Goal: Information Seeking & Learning: Learn about a topic

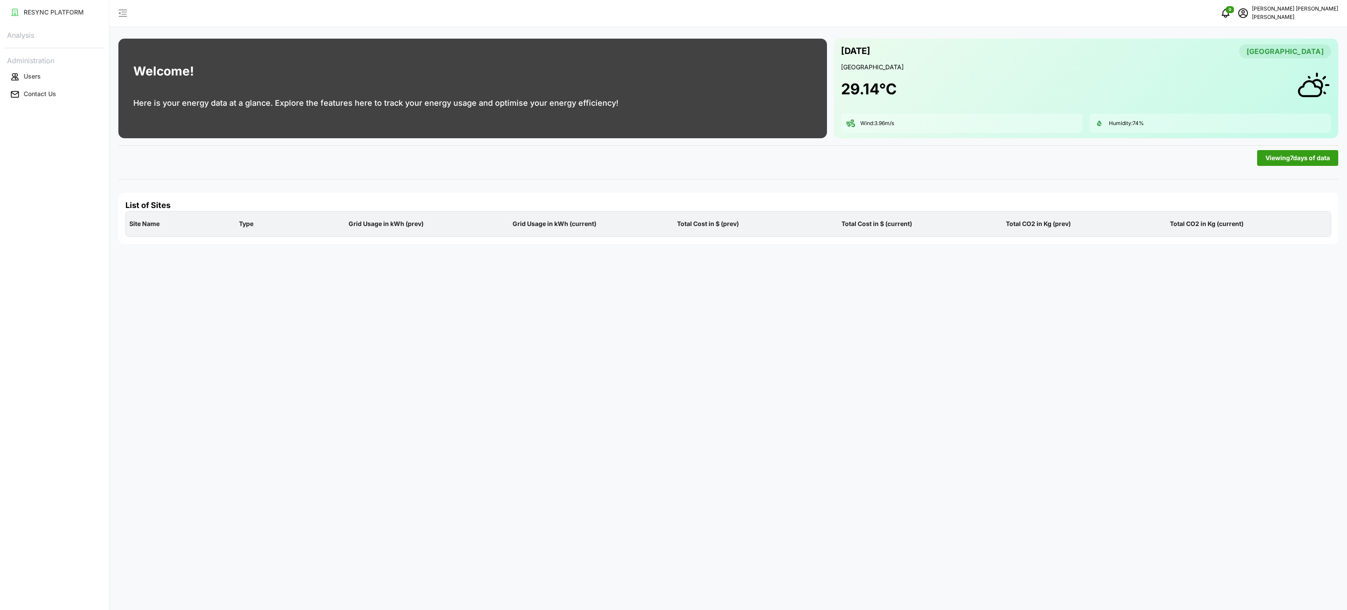
click at [593, 177] on div "Welcome! Here is your energy data at a glance. Explore the features here to tra…" at bounding box center [729, 305] width 1238 height 610
click at [50, 39] on p "Analysis" at bounding box center [55, 34] width 102 height 13
click at [70, 25] on div "RESYNC PLATFORM Analysis Administration Users Contact Us" at bounding box center [54, 305] width 109 height 610
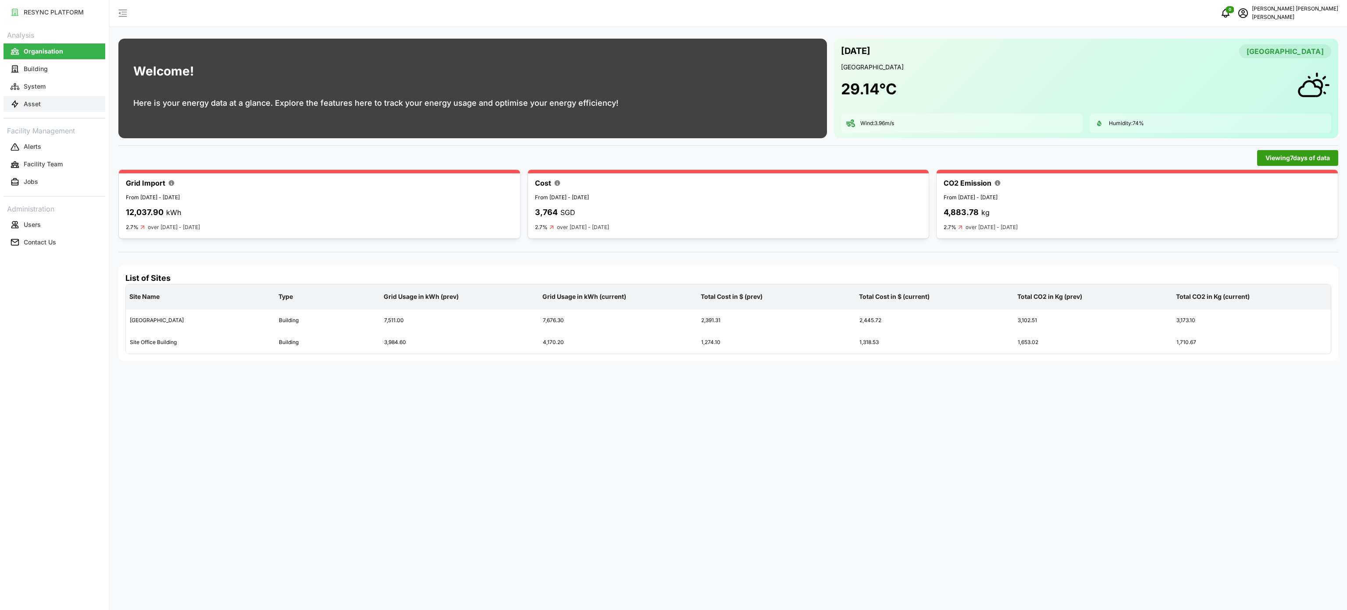
click at [47, 111] on button "Asset" at bounding box center [55, 104] width 102 height 16
click at [59, 106] on button "Asset" at bounding box center [55, 104] width 102 height 16
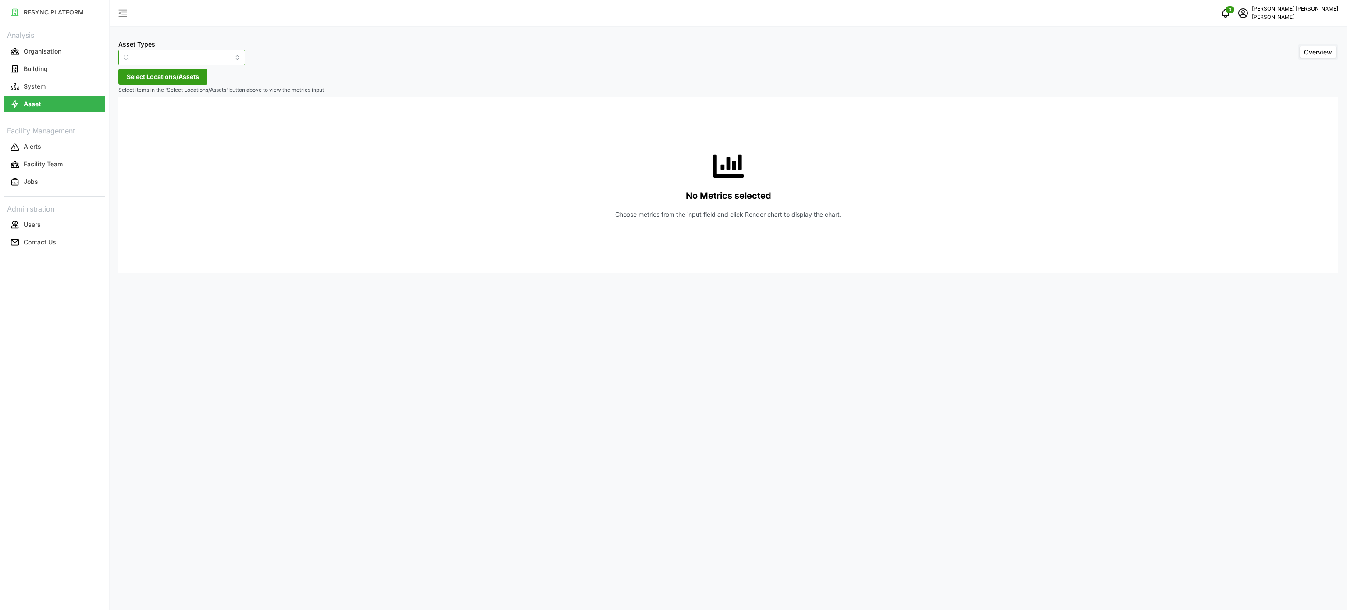
click at [196, 60] on input "Asset Types" at bounding box center [181, 58] width 127 height 16
click at [194, 106] on div "Electrical Meter" at bounding box center [176, 107] width 111 height 15
click at [196, 78] on span "Select Locations/Assets" at bounding box center [163, 76] width 72 height 15
type input "Electrical Meter"
click at [132, 117] on icon at bounding box center [129, 116] width 7 height 7
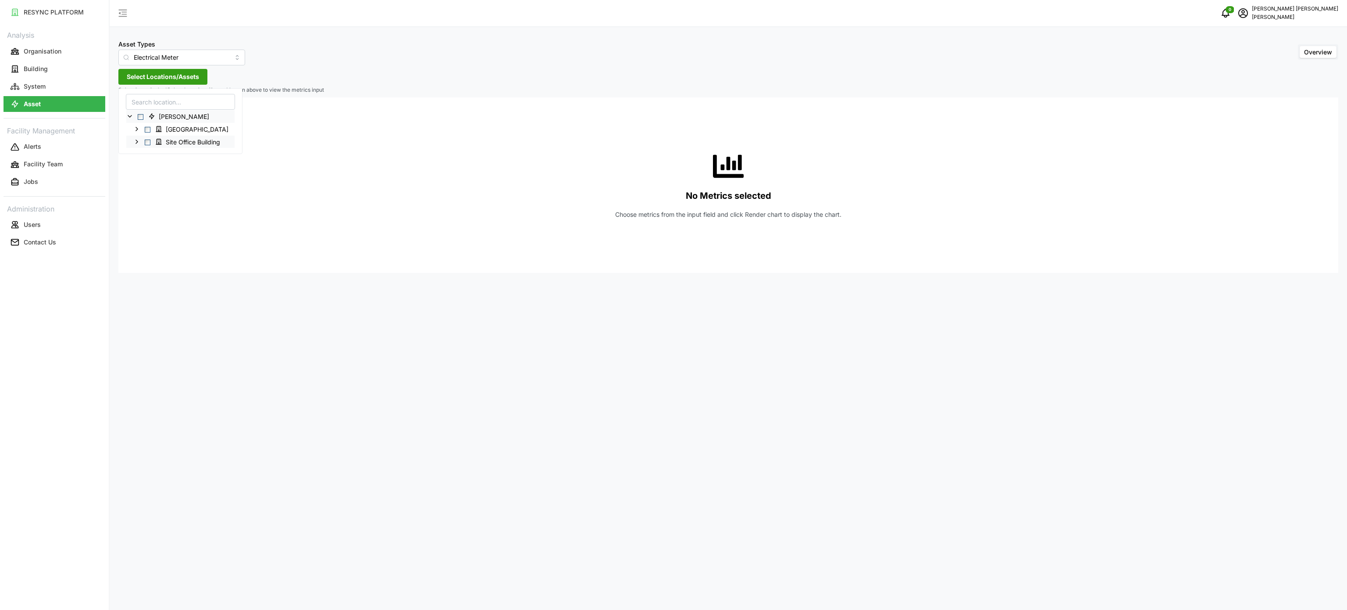
click at [140, 139] on icon at bounding box center [136, 141] width 7 height 7
click at [144, 151] on icon at bounding box center [143, 154] width 7 height 7
click at [151, 164] on icon at bounding box center [150, 166] width 7 height 7
click at [160, 204] on icon at bounding box center [157, 204] width 7 height 7
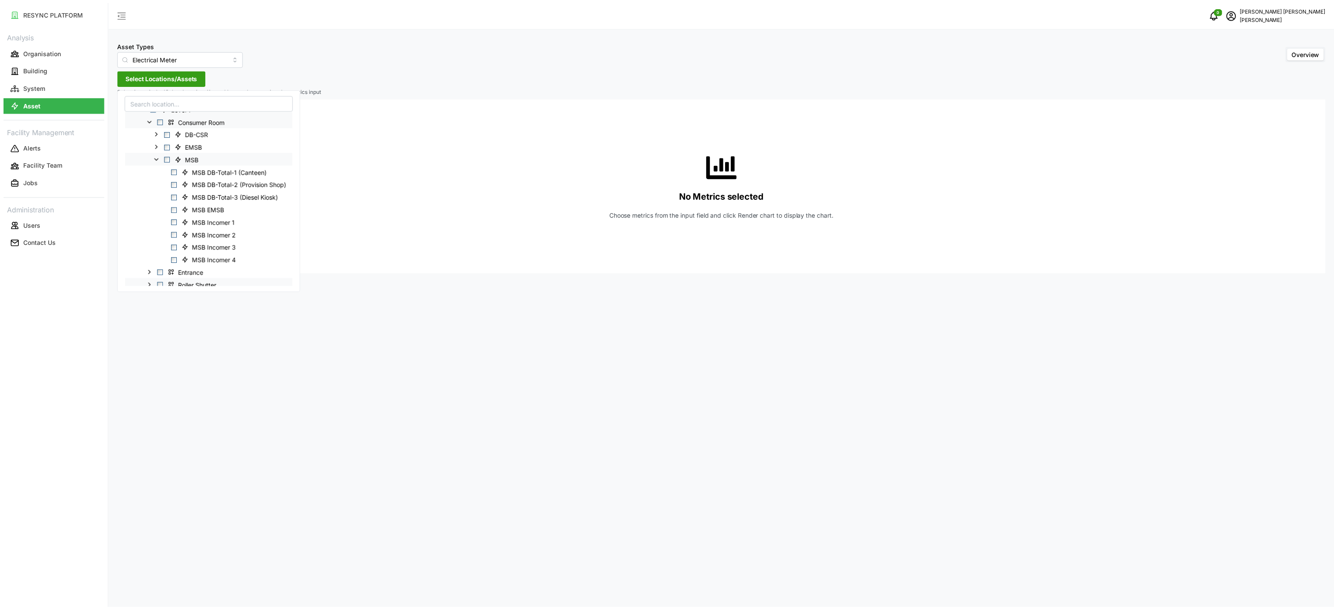
scroll to position [88, 0]
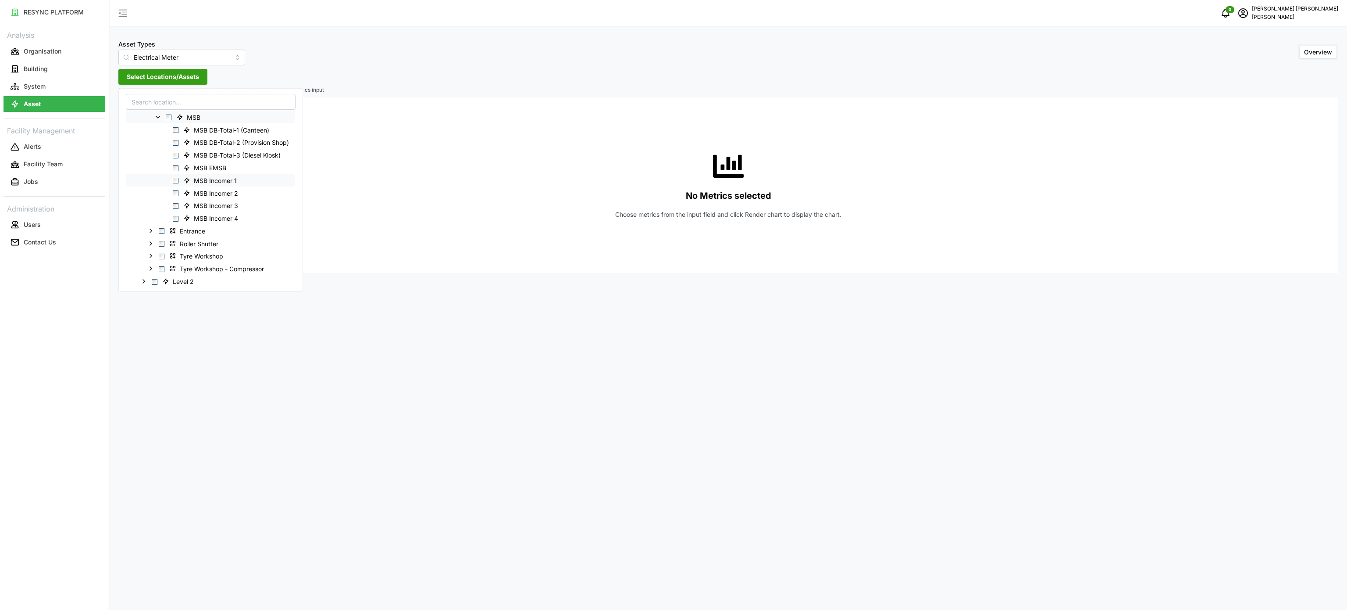
click at [176, 183] on span "Select MSB Incomer 1" at bounding box center [176, 181] width 6 height 6
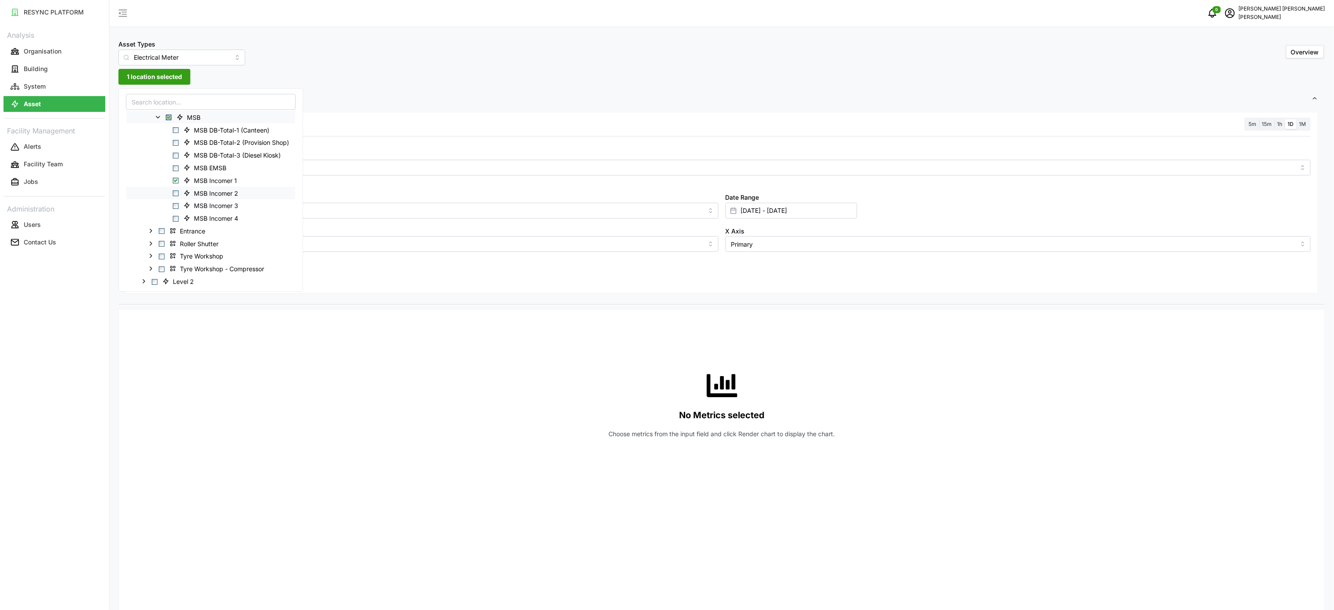
click at [174, 193] on span "Select MSB Incomer 2" at bounding box center [176, 193] width 6 height 6
click at [175, 204] on span "Select MSB Incomer 3" at bounding box center [176, 206] width 6 height 6
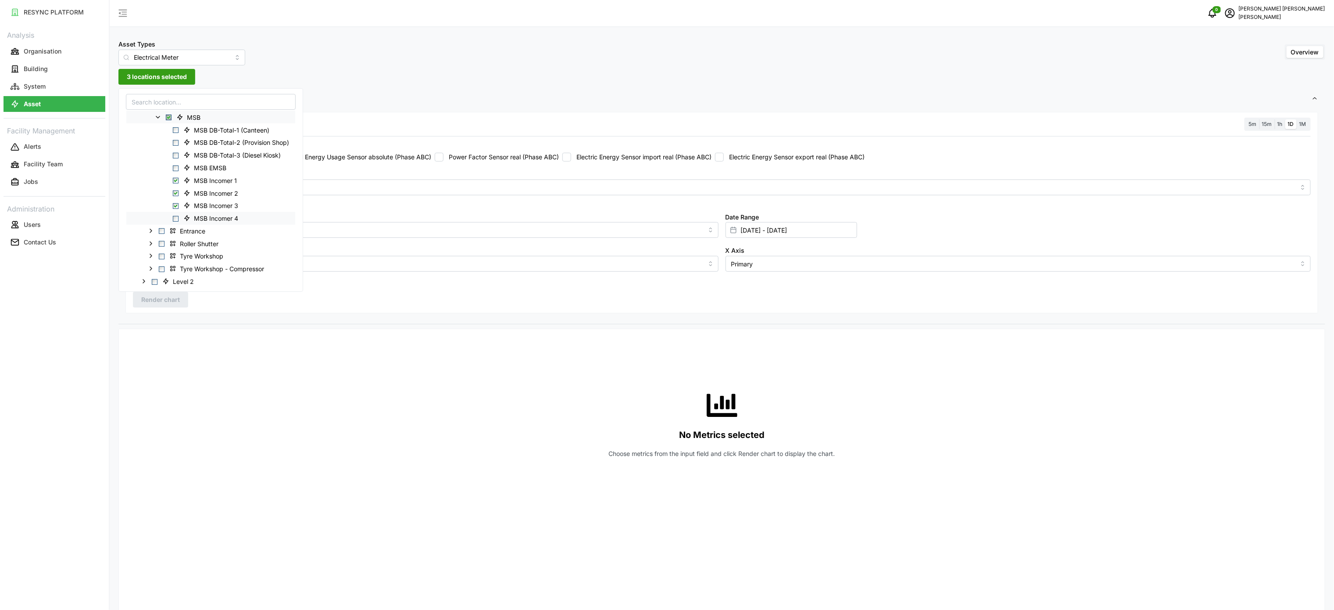
click at [175, 221] on span "Select MSB Incomer 4" at bounding box center [176, 219] width 6 height 6
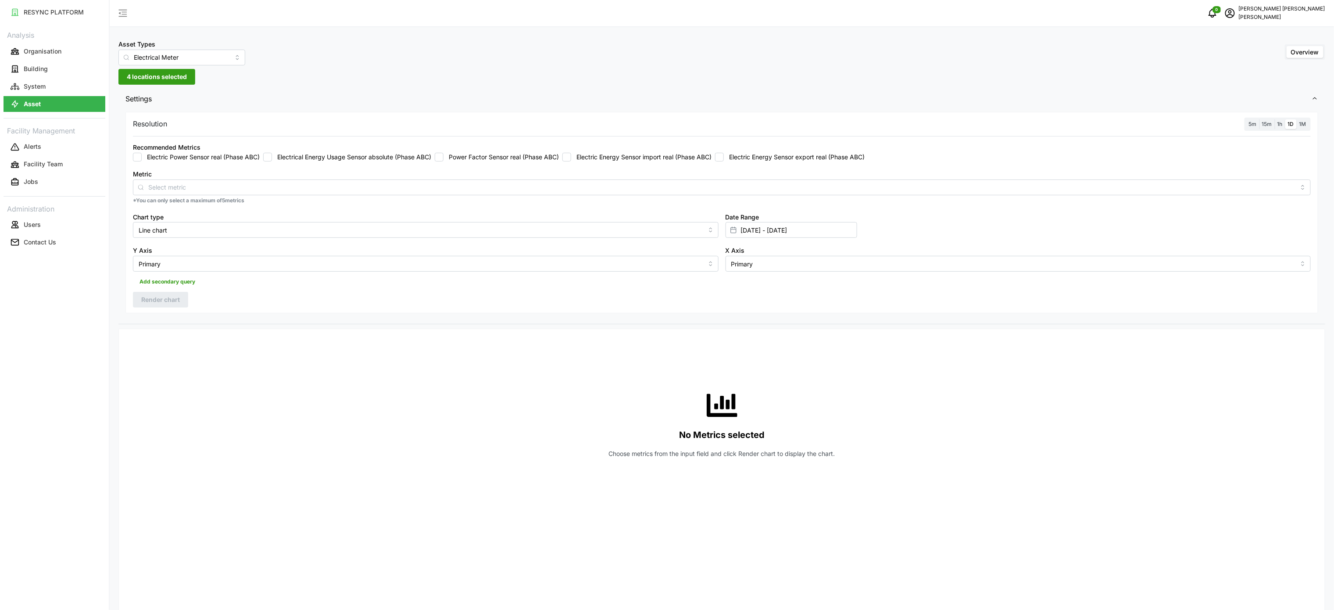
click at [385, 438] on div "No Metrics selected Choose metrics from the input field and click Render chart …" at bounding box center [721, 423] width 1177 height 175
click at [584, 152] on div "Recommended Metrics Electric Power Sensor real (Phase ABC) Electrical Energy Us…" at bounding box center [721, 152] width 1177 height 20
click at [571, 157] on input "Electric Energy Sensor import real (Phase ABC)" at bounding box center [566, 157] width 9 height 9
checkbox input "true"
click at [191, 299] on div "Resolution 5m 15m 1h 1D 1M Recommended Metrics Electric Power Sensor real (Phas…" at bounding box center [721, 213] width 1192 height 202
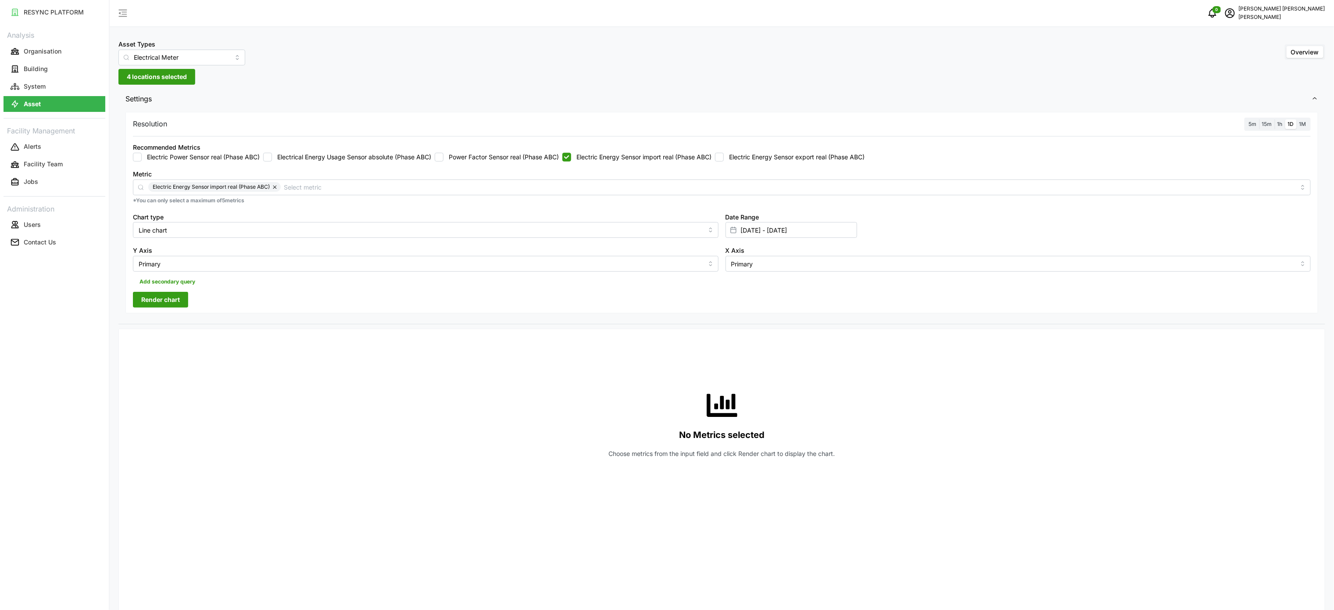
click at [172, 305] on span "Render chart" at bounding box center [160, 299] width 39 height 15
click at [764, 218] on div "Date Range 20 Aug 2025 - 20 Aug 2025" at bounding box center [791, 224] width 132 height 27
click at [761, 233] on input "20 Aug 2025 - 20 Aug 2025" at bounding box center [791, 230] width 132 height 16
click at [792, 365] on button "21" at bounding box center [793, 368] width 16 height 16
type input "20 Aug 2025 - 21 Aug 2025"
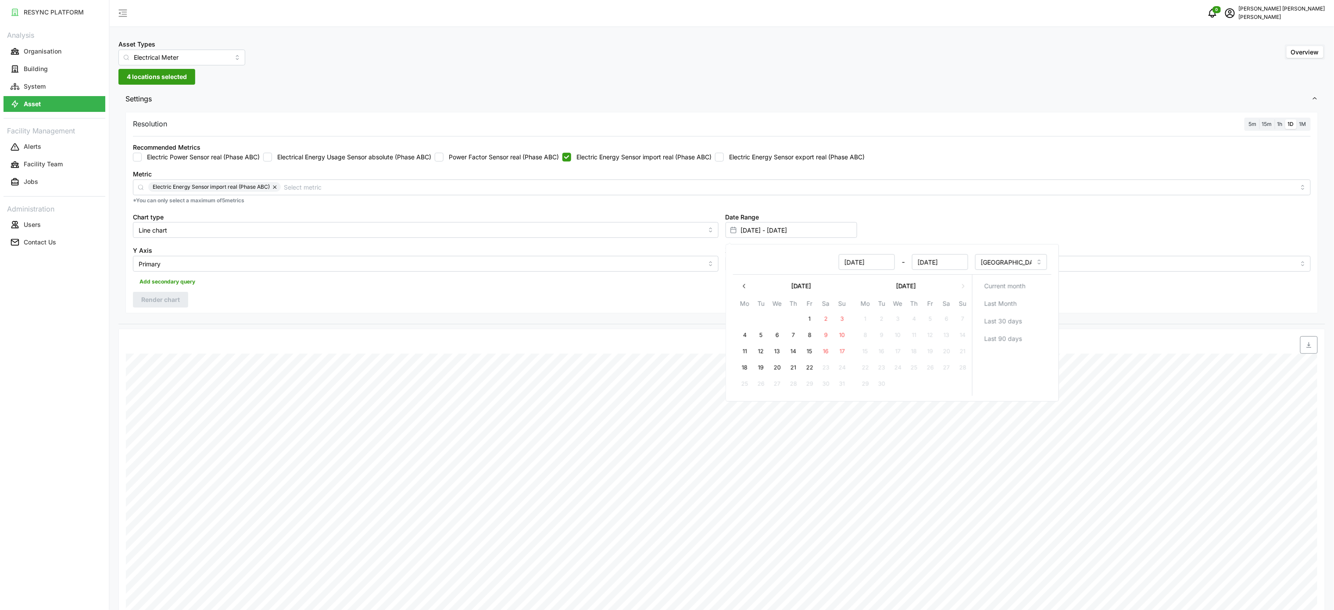
type input "21 Aug 2025"
click at [789, 367] on button "21" at bounding box center [793, 368] width 16 height 16
type input "21 Aug 2025 - 21 Aug 2025"
type input "21 Aug 2025"
click at [582, 324] on div "Resolution 5m 15m 1h 1D 1M Recommended Metrics Electric Power Sensor real (Phas…" at bounding box center [721, 217] width 1206 height 214
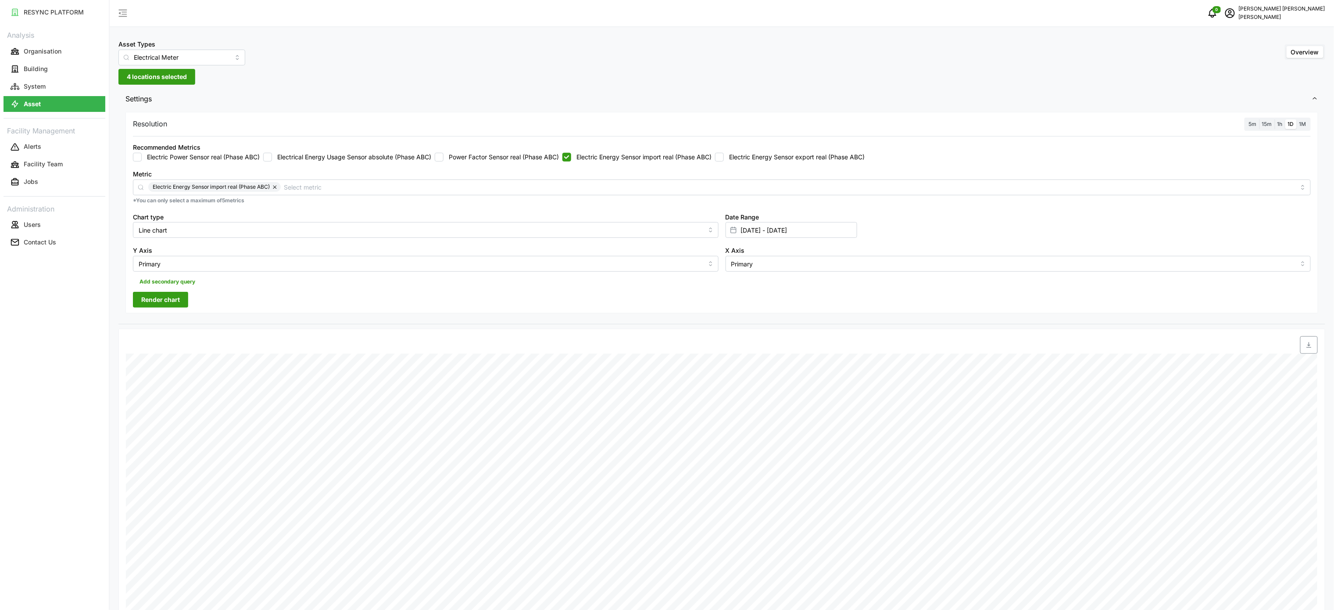
click at [181, 296] on button "Render chart" at bounding box center [160, 300] width 55 height 16
click at [1277, 118] on div "5m 15m 1h 1D 1M" at bounding box center [1277, 125] width 66 height 14
click at [1275, 121] on label "1h" at bounding box center [1279, 124] width 11 height 10
click at [1274, 119] on input "1h" at bounding box center [1274, 119] width 0 height 0
click at [170, 305] on span "Render chart" at bounding box center [160, 299] width 39 height 15
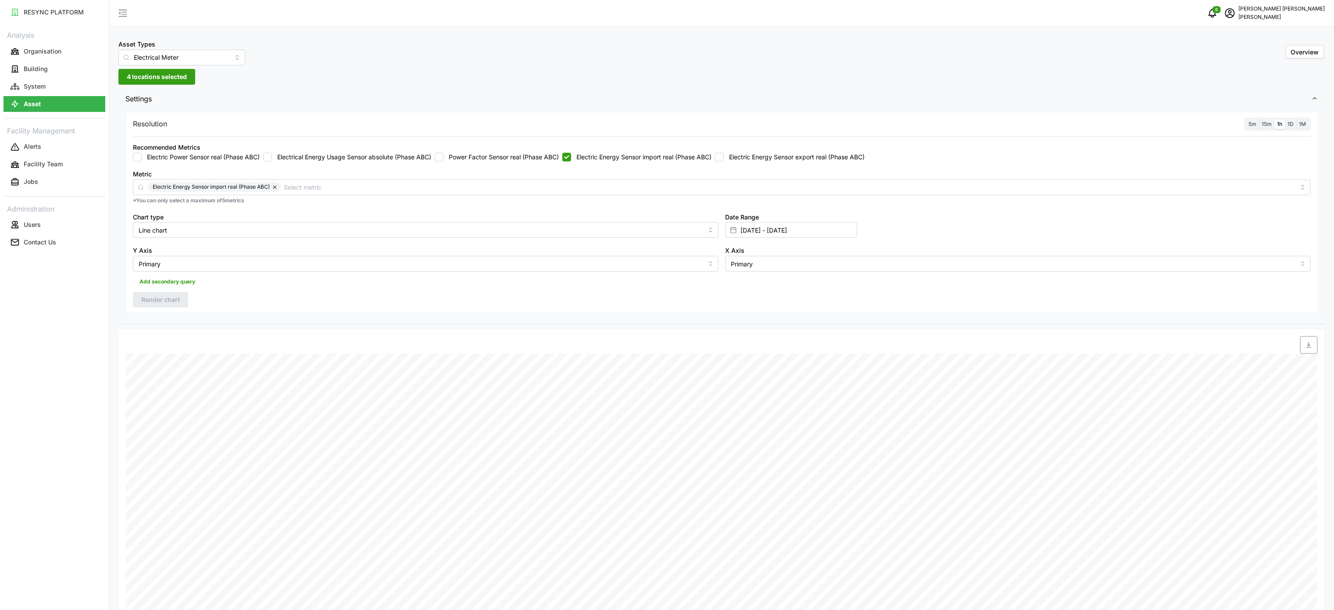
click at [1306, 339] on span "button" at bounding box center [1308, 344] width 17 height 17
click at [786, 164] on div "Recommended Metrics Electric Power Sensor real (Phase ABC) Electrical Energy Us…" at bounding box center [721, 151] width 1184 height 27
click at [759, 160] on label "Electric Energy Sensor export real (Phase ABC)" at bounding box center [794, 157] width 141 height 9
click at [724, 160] on input "Electric Energy Sensor export real (Phase ABC)" at bounding box center [719, 157] width 9 height 9
checkbox input "true"
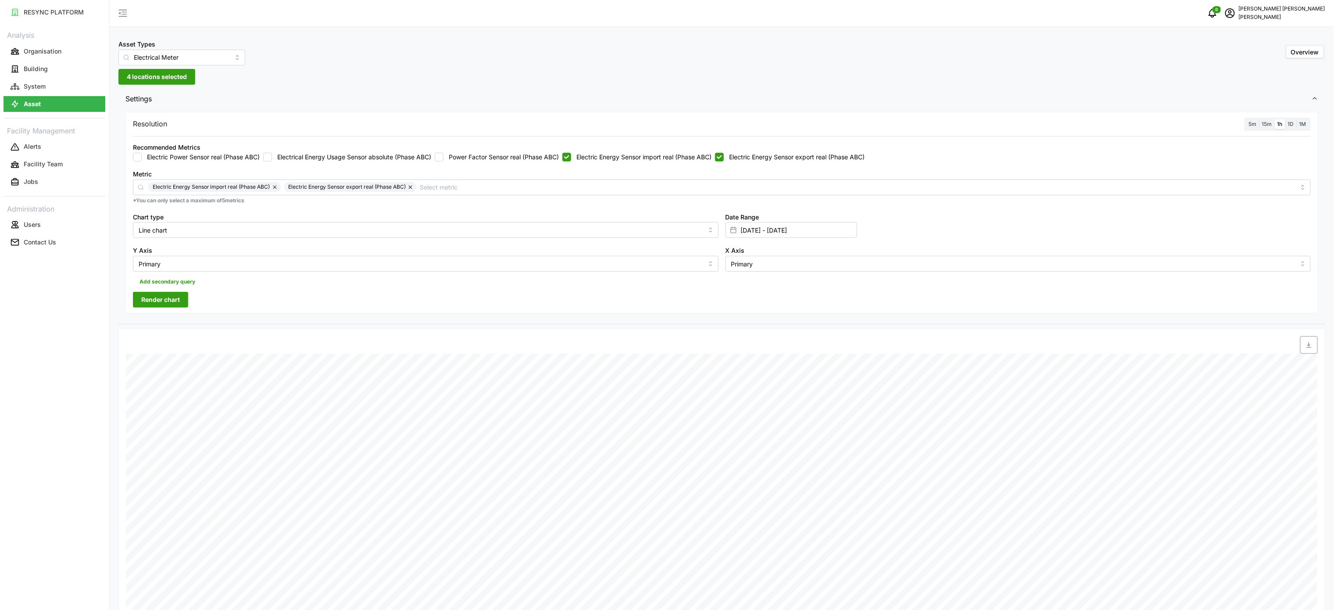
click at [681, 163] on div "Recommended Metrics Electric Power Sensor real (Phase ABC) Electrical Energy Us…" at bounding box center [721, 151] width 1184 height 27
click at [571, 154] on input "Electric Energy Sensor import real (Phase ABC)" at bounding box center [566, 157] width 9 height 9
checkbox input "false"
click at [186, 299] on button "Render chart" at bounding box center [160, 300] width 55 height 16
click at [1302, 350] on span "button" at bounding box center [1308, 344] width 17 height 17
